Goal: Task Accomplishment & Management: Use online tool/utility

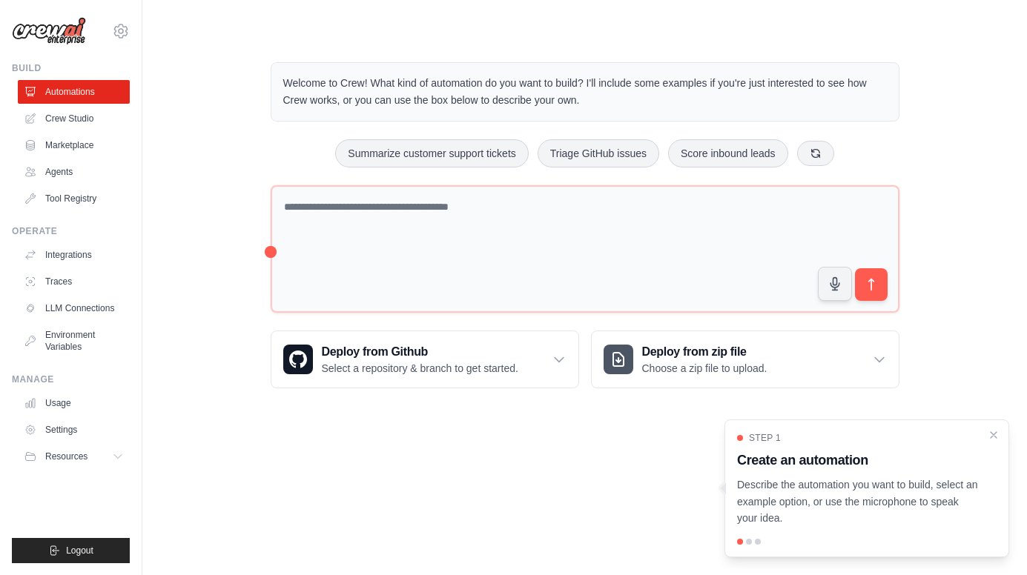
click at [951, 476] on div "Step 1 Create an automation Describe the automation you want to build, select a…" at bounding box center [867, 479] width 260 height 95
click at [429, 159] on button "Summarize customer support tickets" at bounding box center [431, 153] width 193 height 28
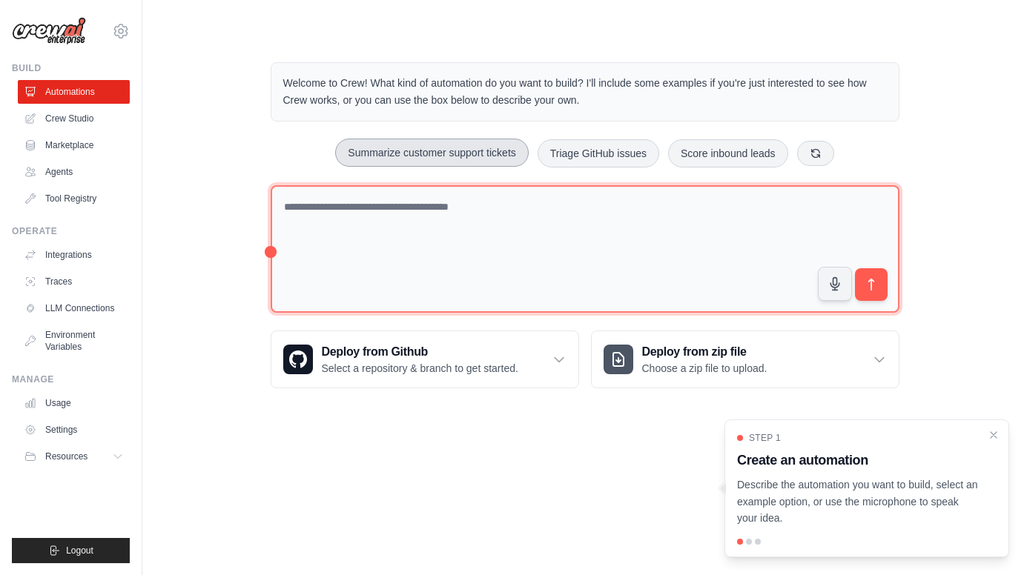
type textarea "**********"
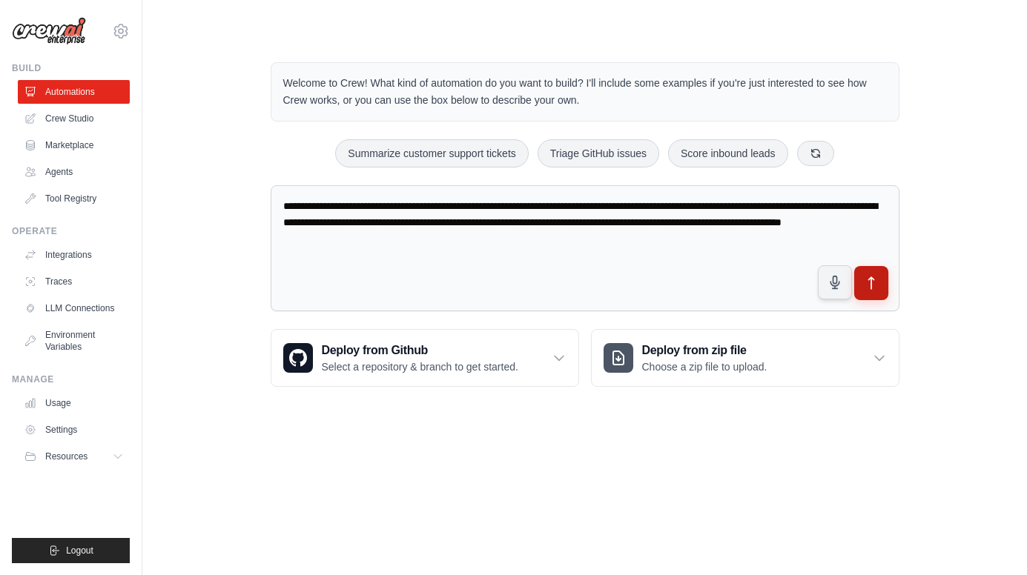
click at [876, 287] on icon "submit" at bounding box center [871, 284] width 16 height 16
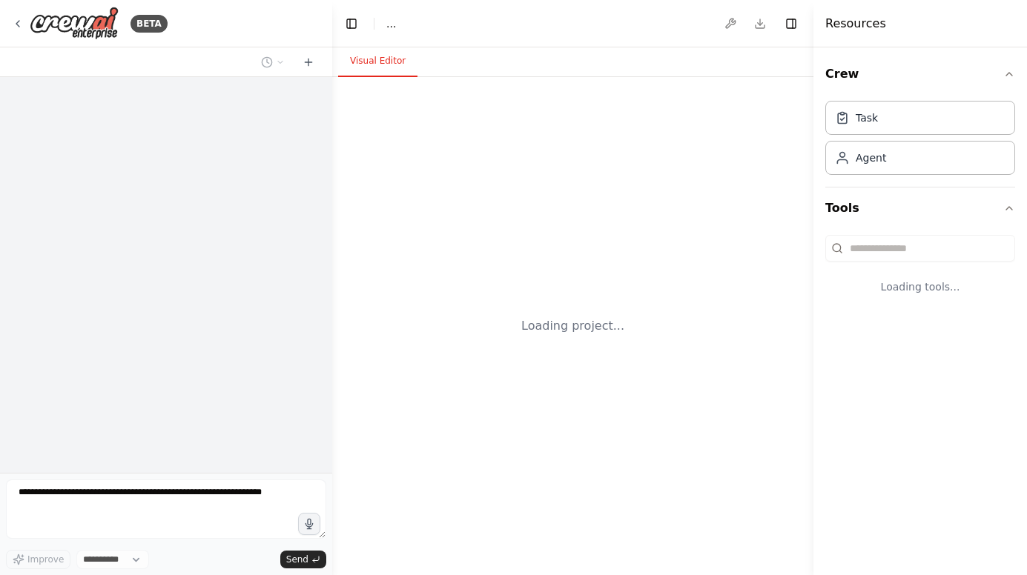
select select "****"
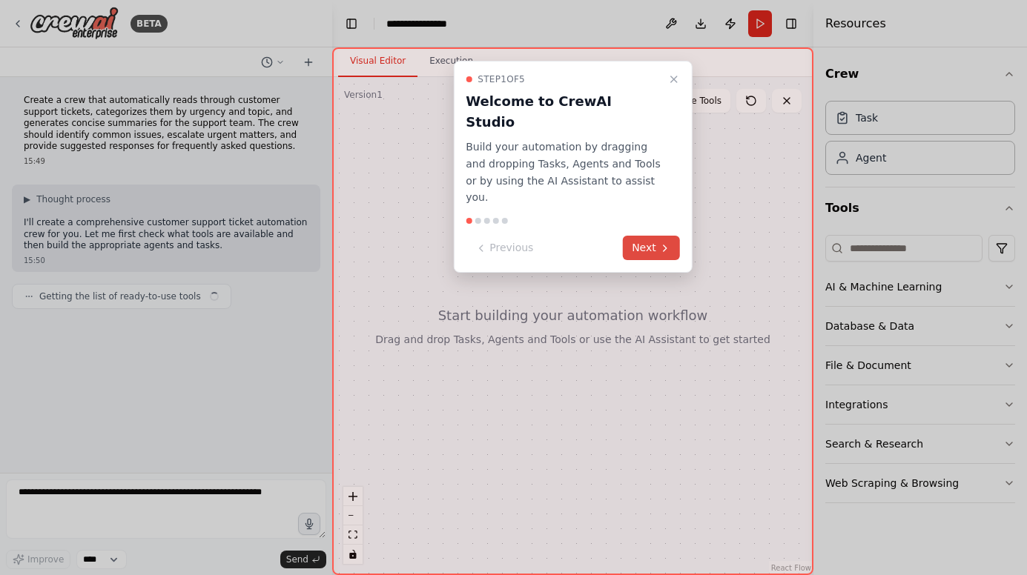
click at [635, 236] on button "Next" at bounding box center [651, 248] width 57 height 24
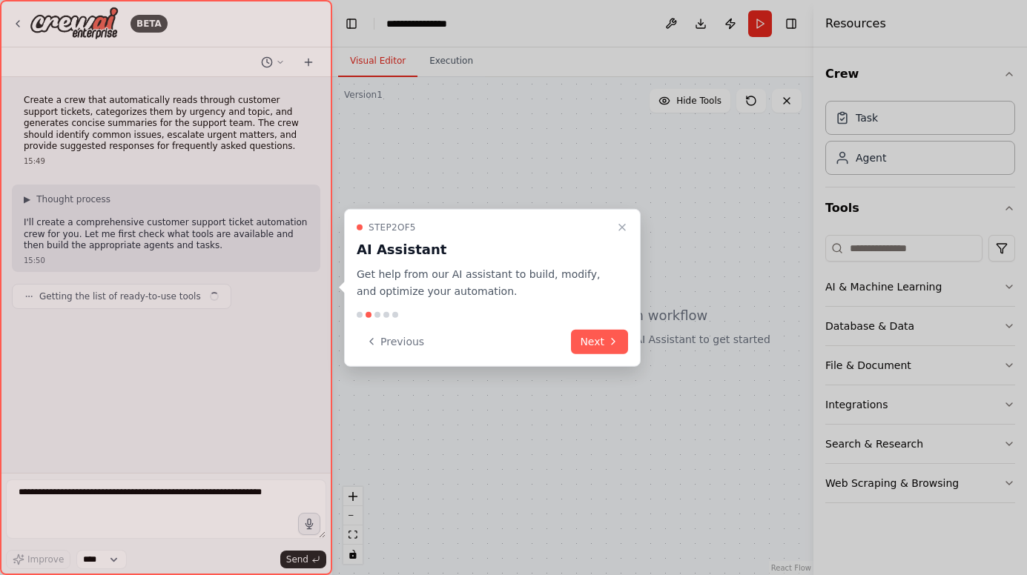
click at [635, 228] on div "Step 2 of 5 AI Assistant Get help from our AI assistant to build, modify, and o…" at bounding box center [492, 288] width 297 height 158
click at [599, 331] on button "Next" at bounding box center [599, 341] width 57 height 24
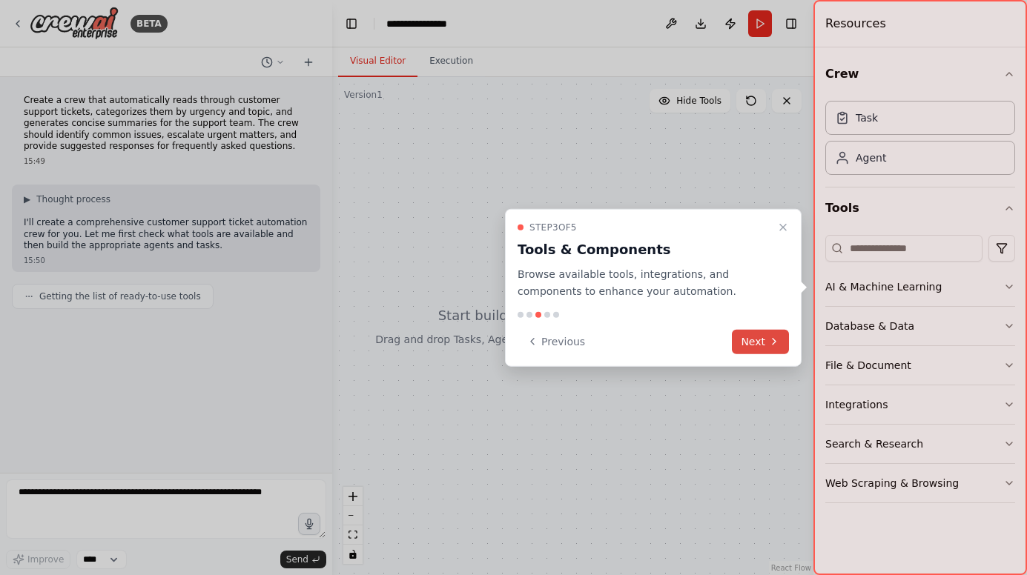
click at [773, 340] on icon at bounding box center [774, 342] width 12 height 12
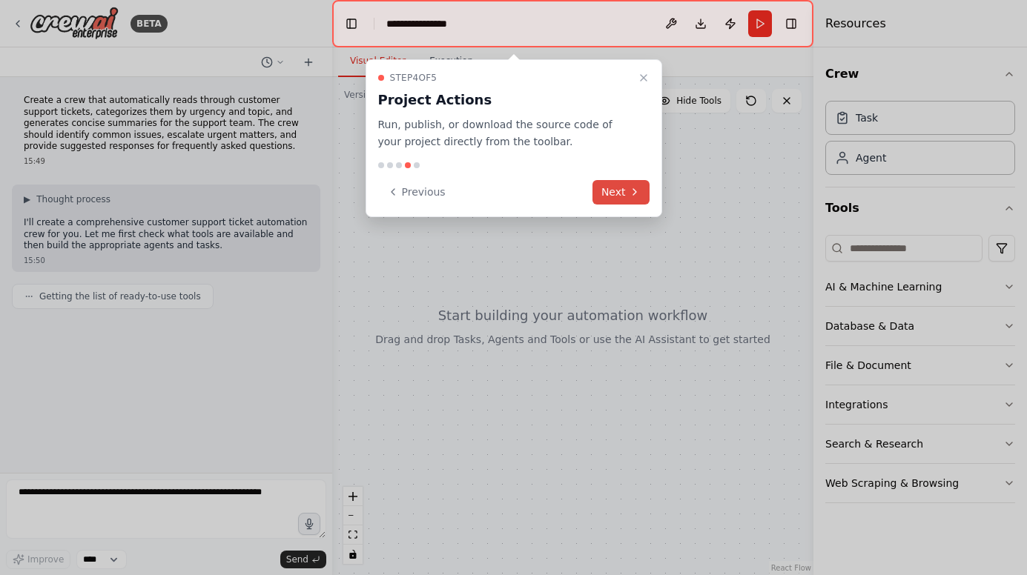
click at [629, 192] on icon at bounding box center [635, 192] width 12 height 12
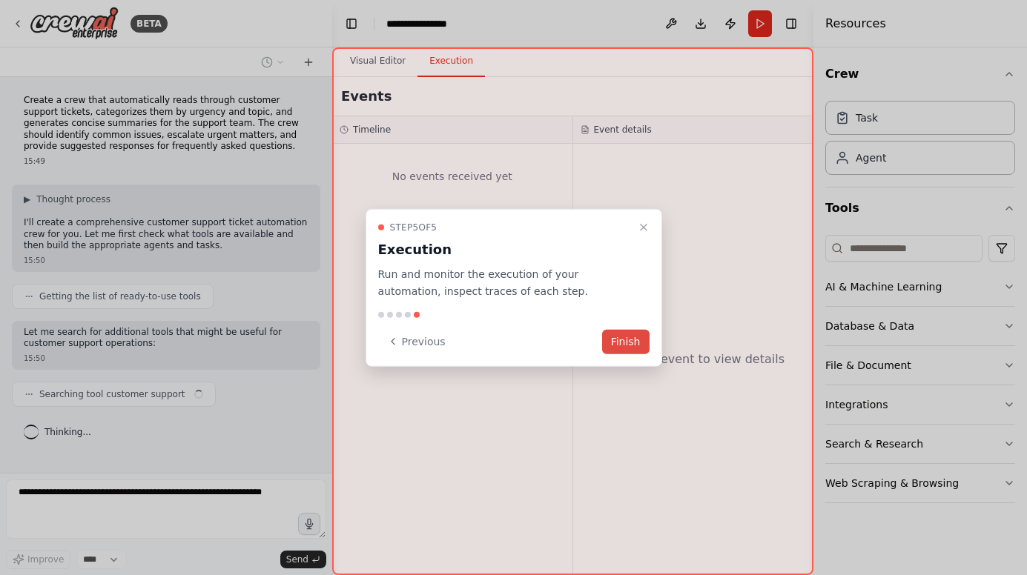
click at [636, 340] on button "Finish" at bounding box center [625, 341] width 47 height 24
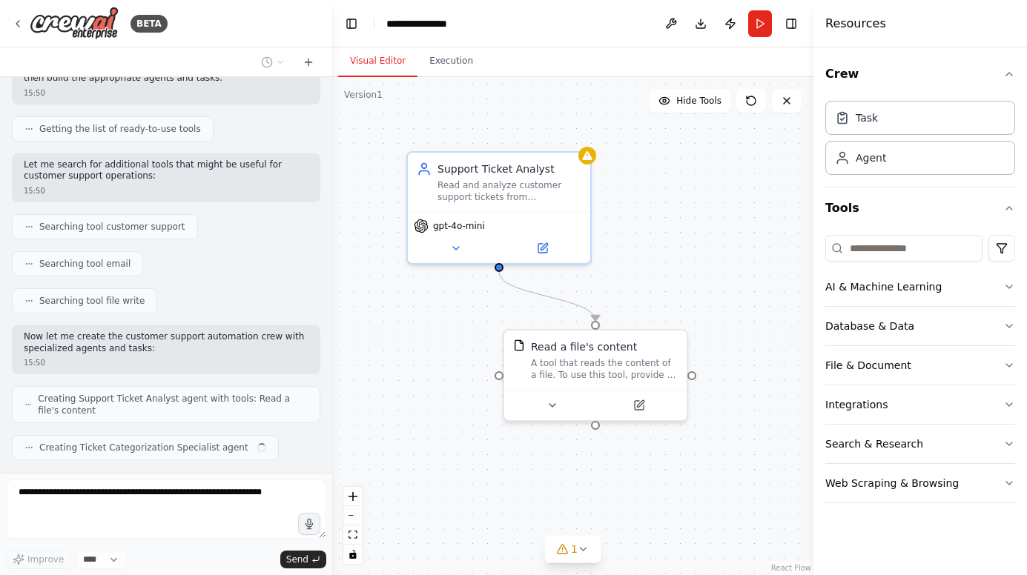
scroll to position [205, 0]
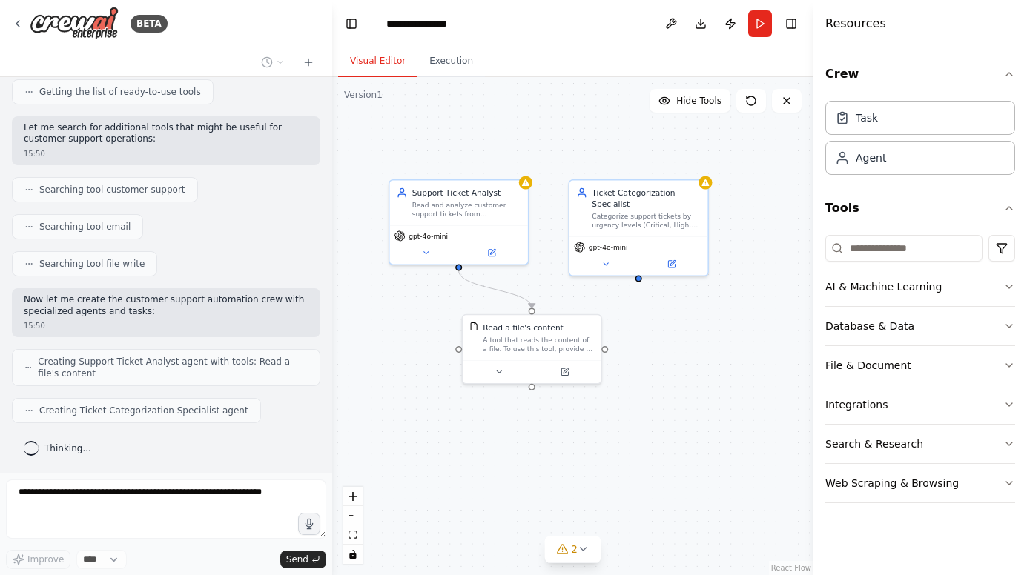
drag, startPoint x: 745, startPoint y: 346, endPoint x: 657, endPoint y: 334, distance: 89.0
click at [656, 334] on div ".deletable-edge-delete-btn { width: 20px; height: 20px; border: 0px solid #ffff…" at bounding box center [572, 326] width 481 height 498
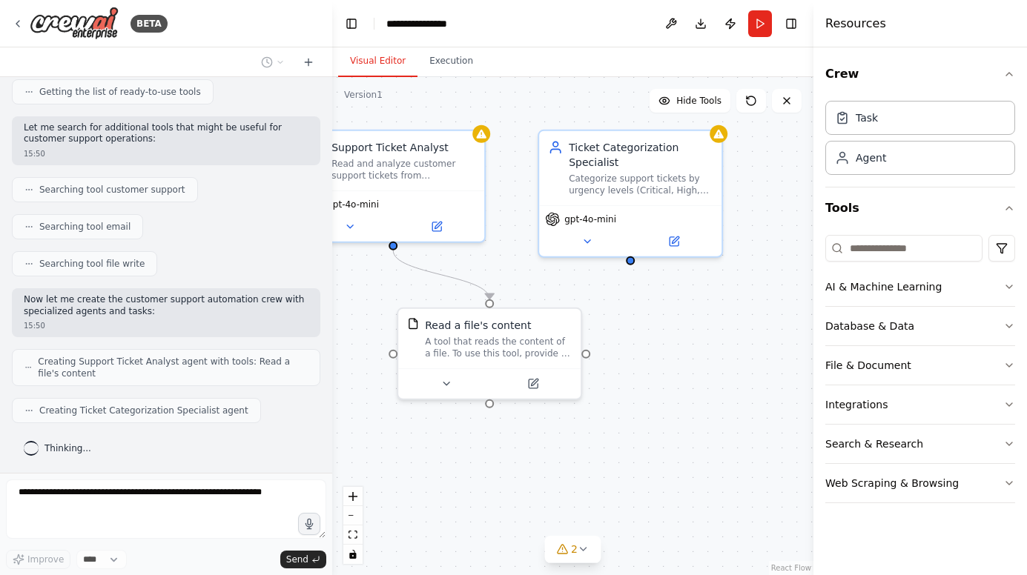
scroll to position [242, 0]
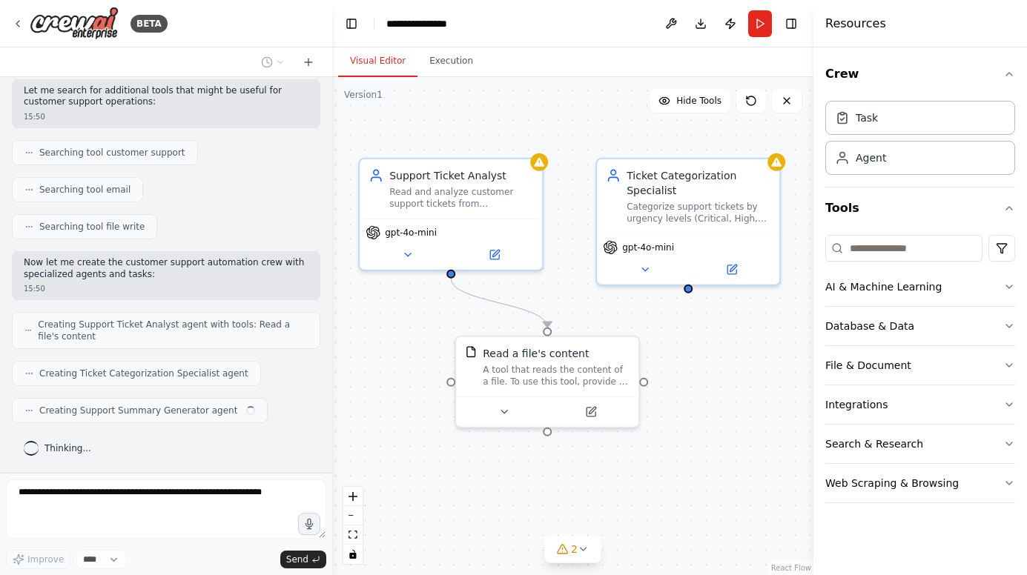
drag, startPoint x: 689, startPoint y: 348, endPoint x: 724, endPoint y: 363, distance: 38.8
click at [724, 363] on div ".deletable-edge-delete-btn { width: 20px; height: 20px; border: 0px solid #ffff…" at bounding box center [572, 326] width 481 height 498
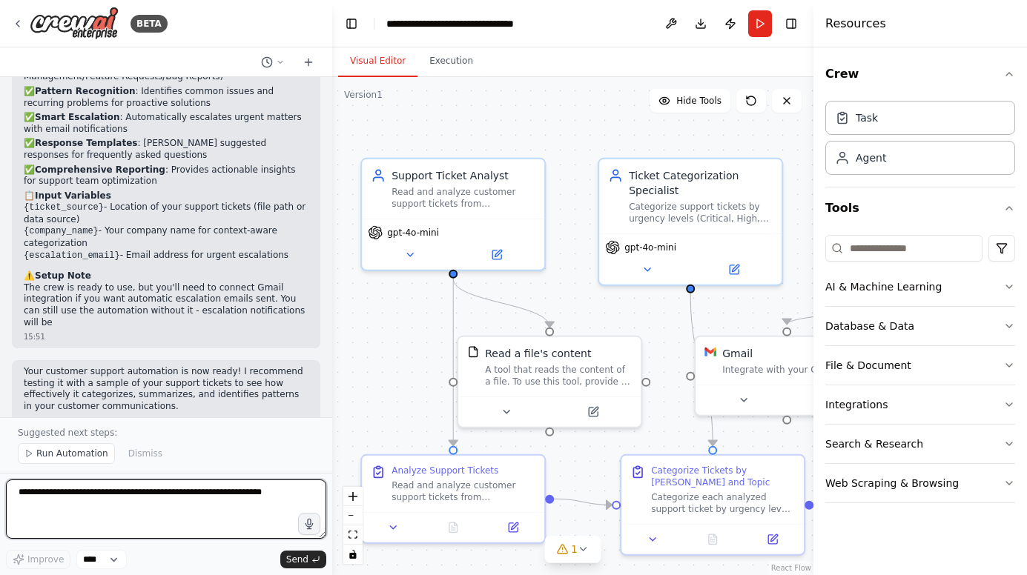
scroll to position [1413, 0]
